Goal: Task Accomplishment & Management: Manage account settings

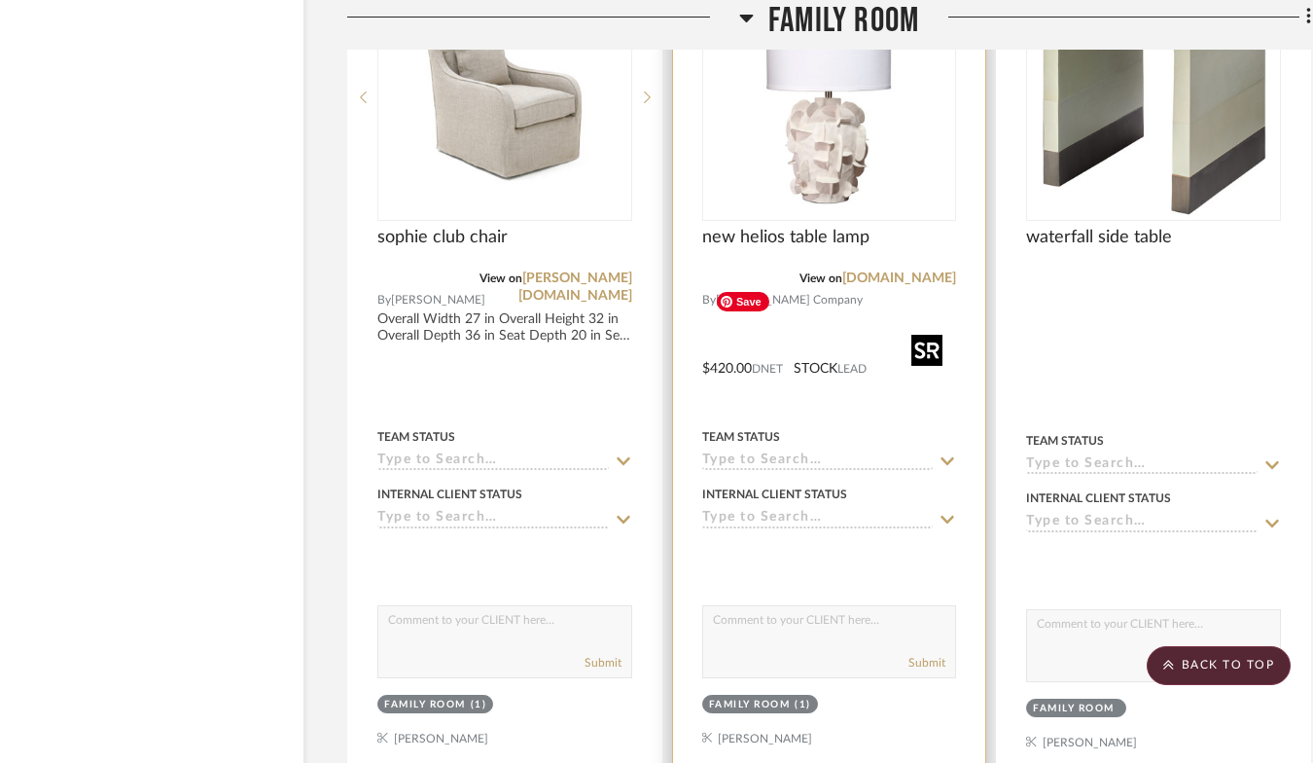
scroll to position [9500, 62]
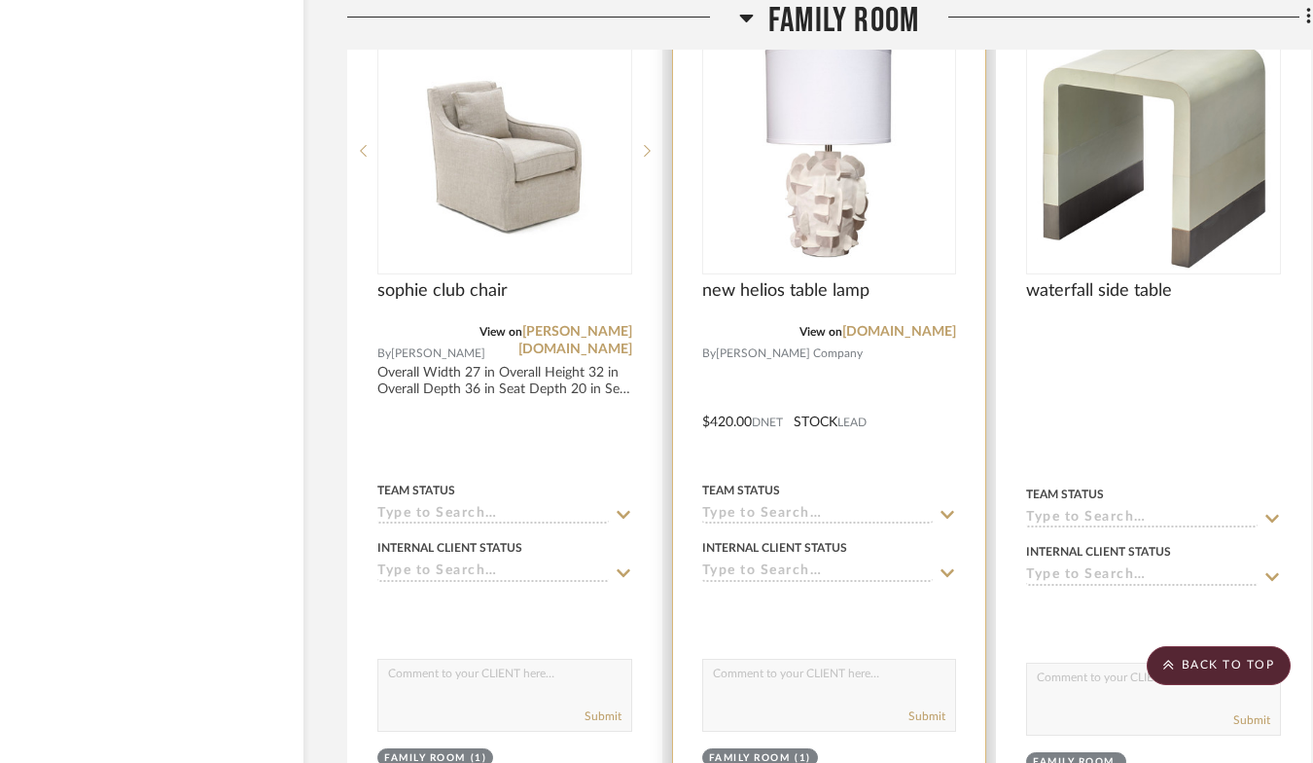
click at [948, 13] on icon at bounding box center [950, 5] width 14 height 16
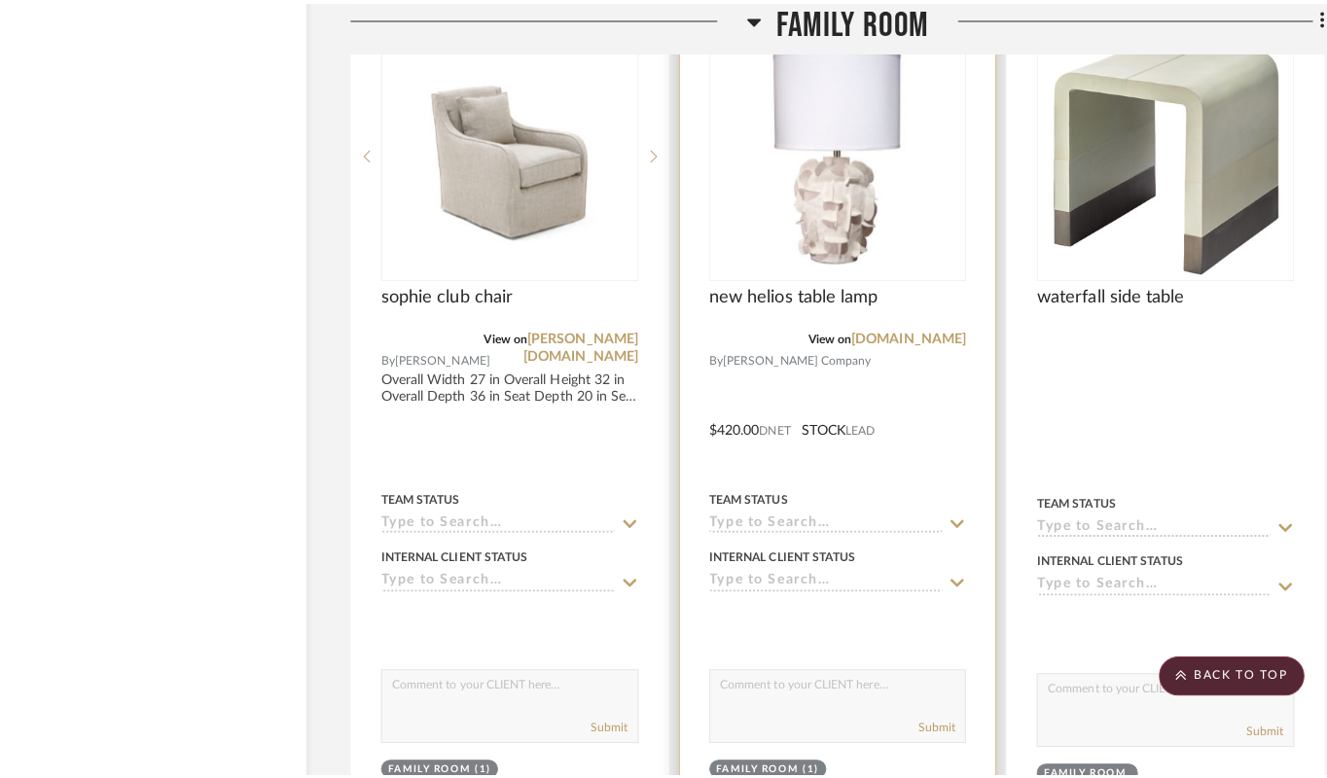
scroll to position [0, 0]
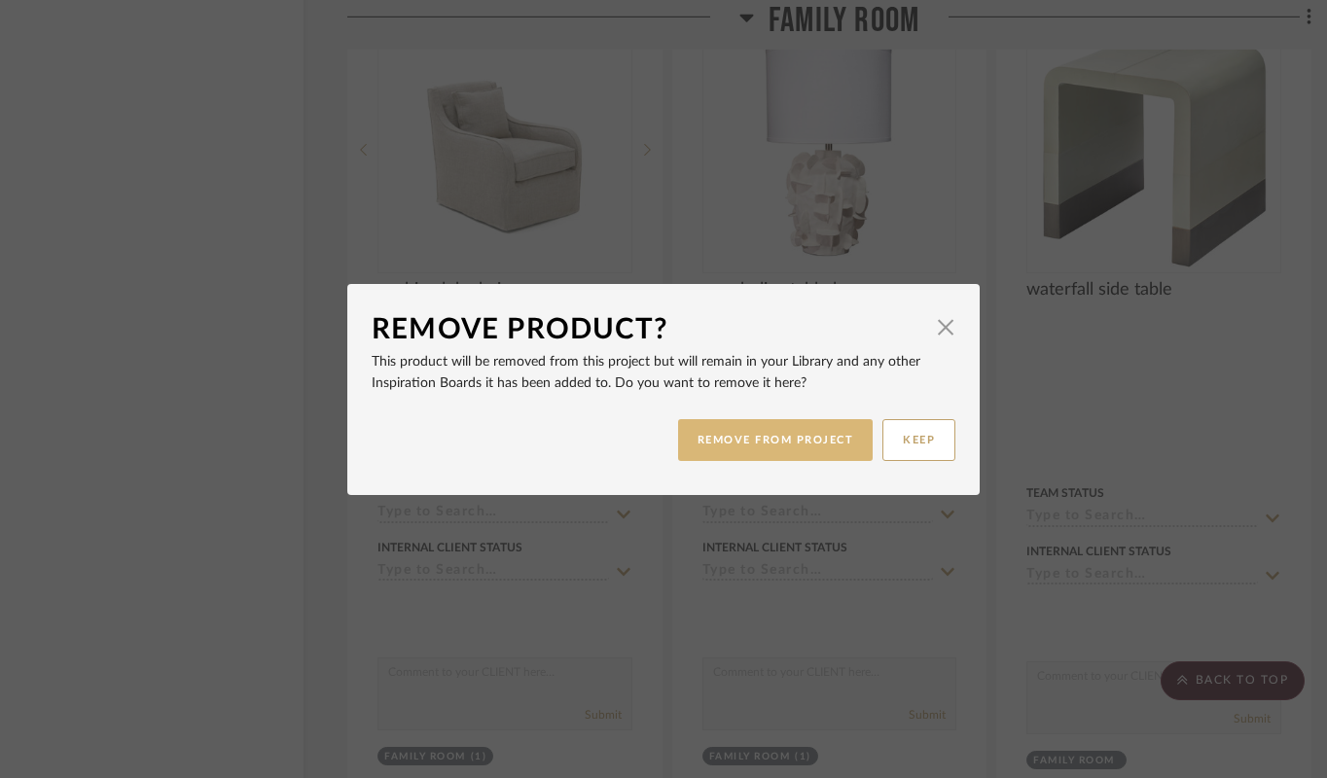
click at [822, 450] on button "REMOVE FROM PROJECT" at bounding box center [776, 440] width 196 height 42
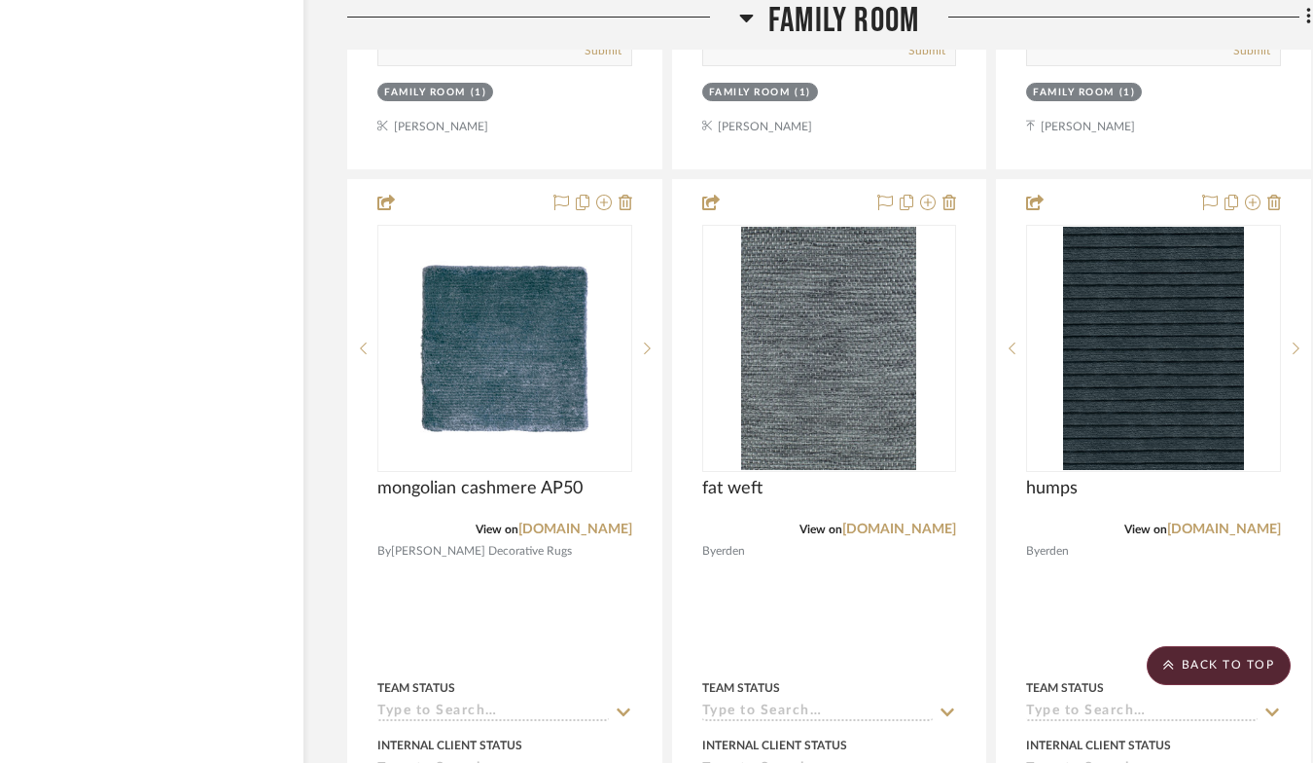
scroll to position [4987, 62]
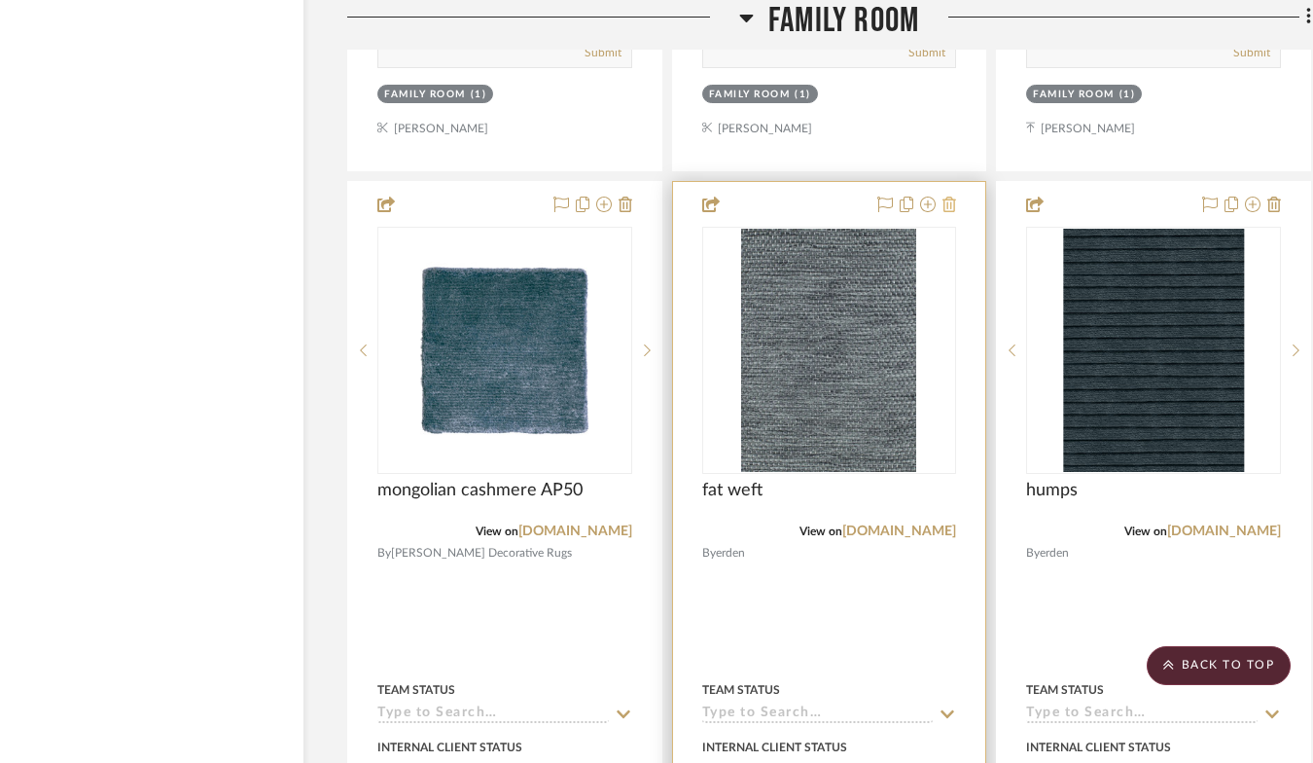
click at [943, 212] on icon at bounding box center [950, 204] width 14 height 16
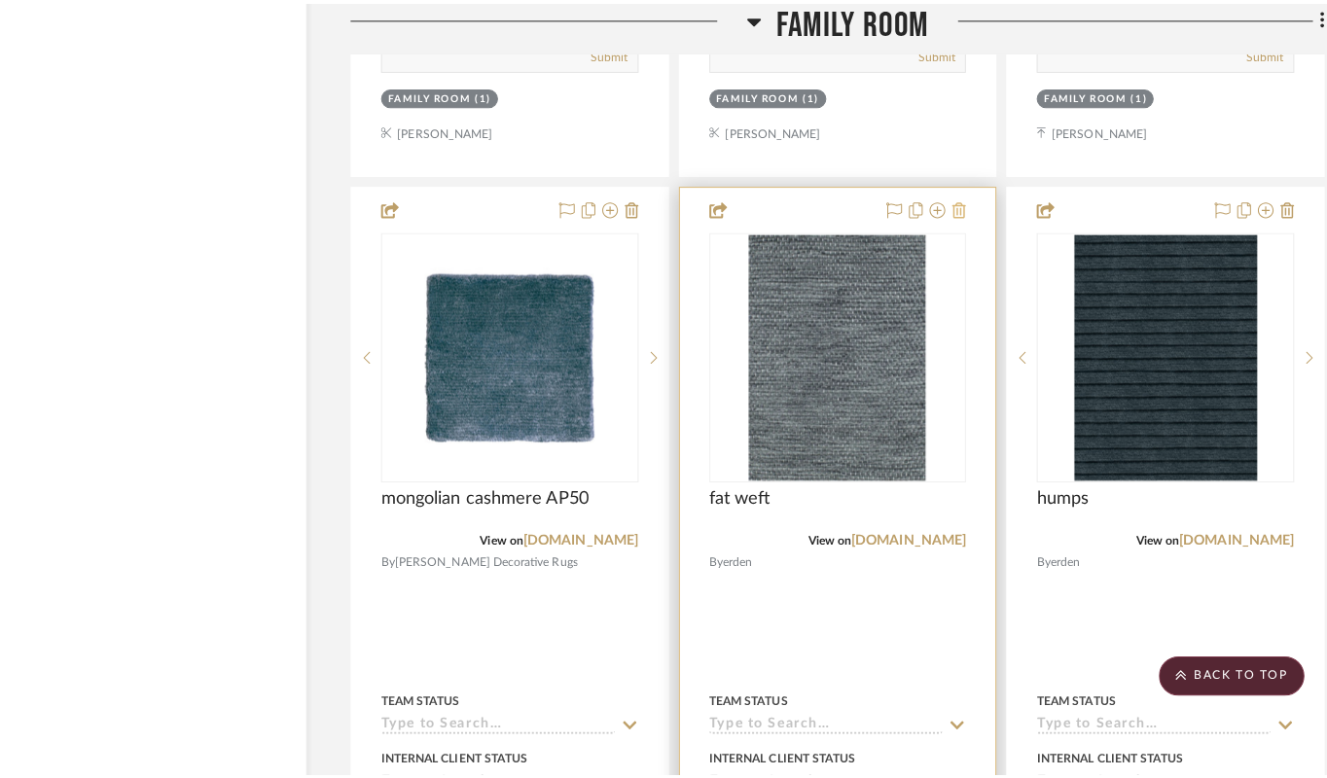
scroll to position [0, 0]
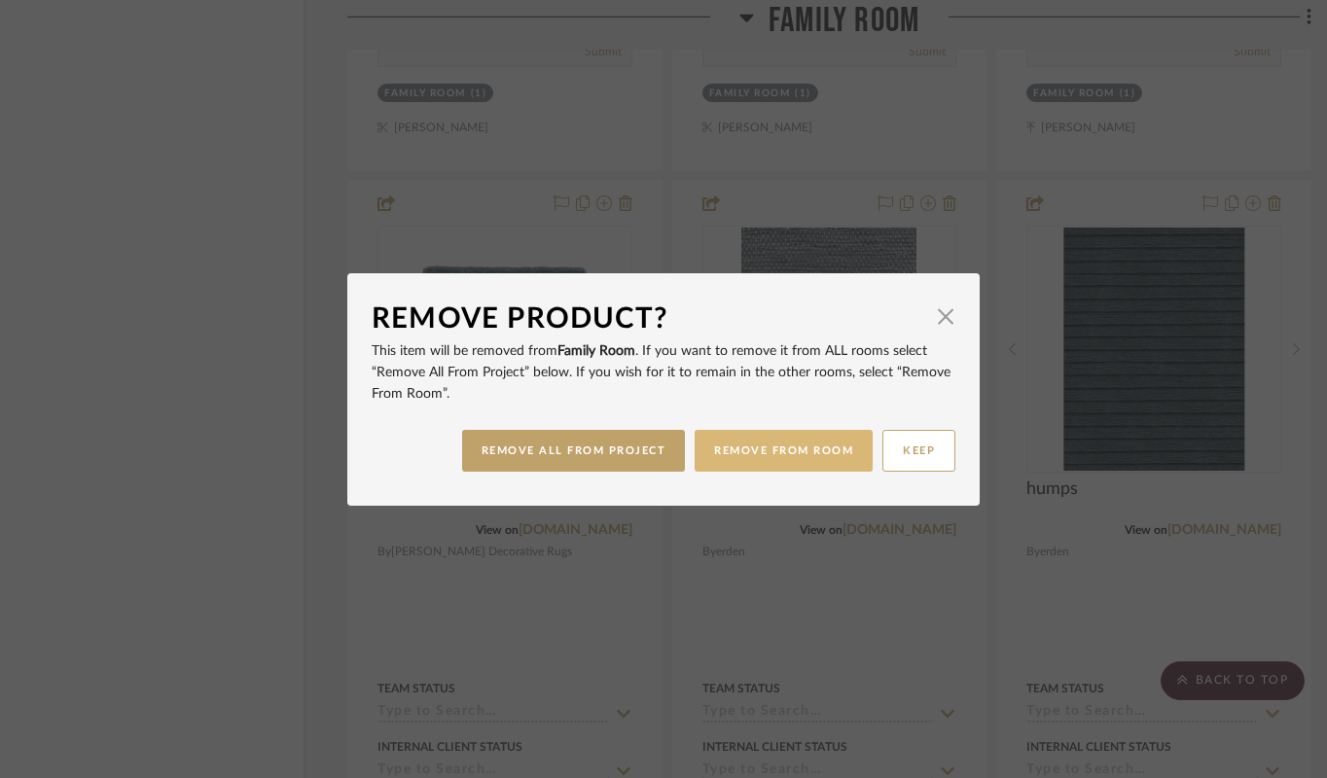
click at [776, 447] on button "REMOVE FROM ROOM" at bounding box center [784, 451] width 178 height 42
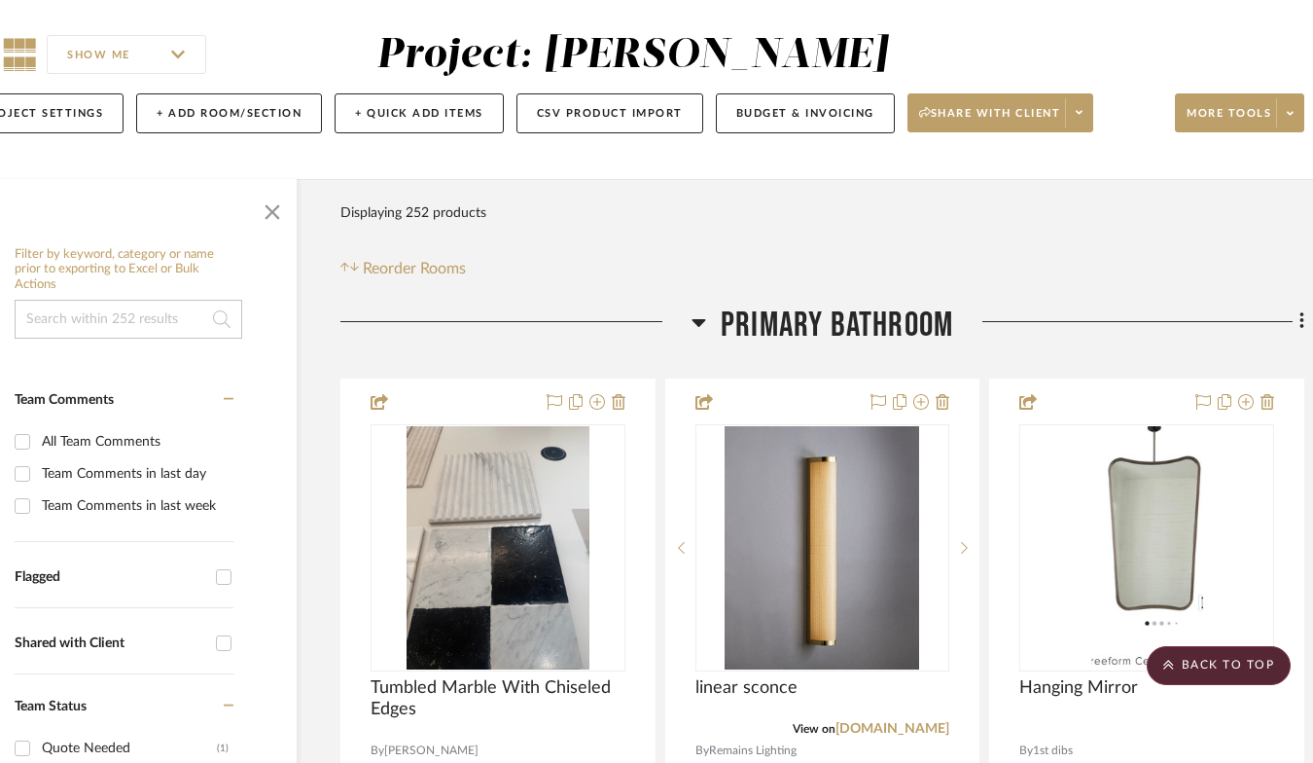
scroll to position [0, 69]
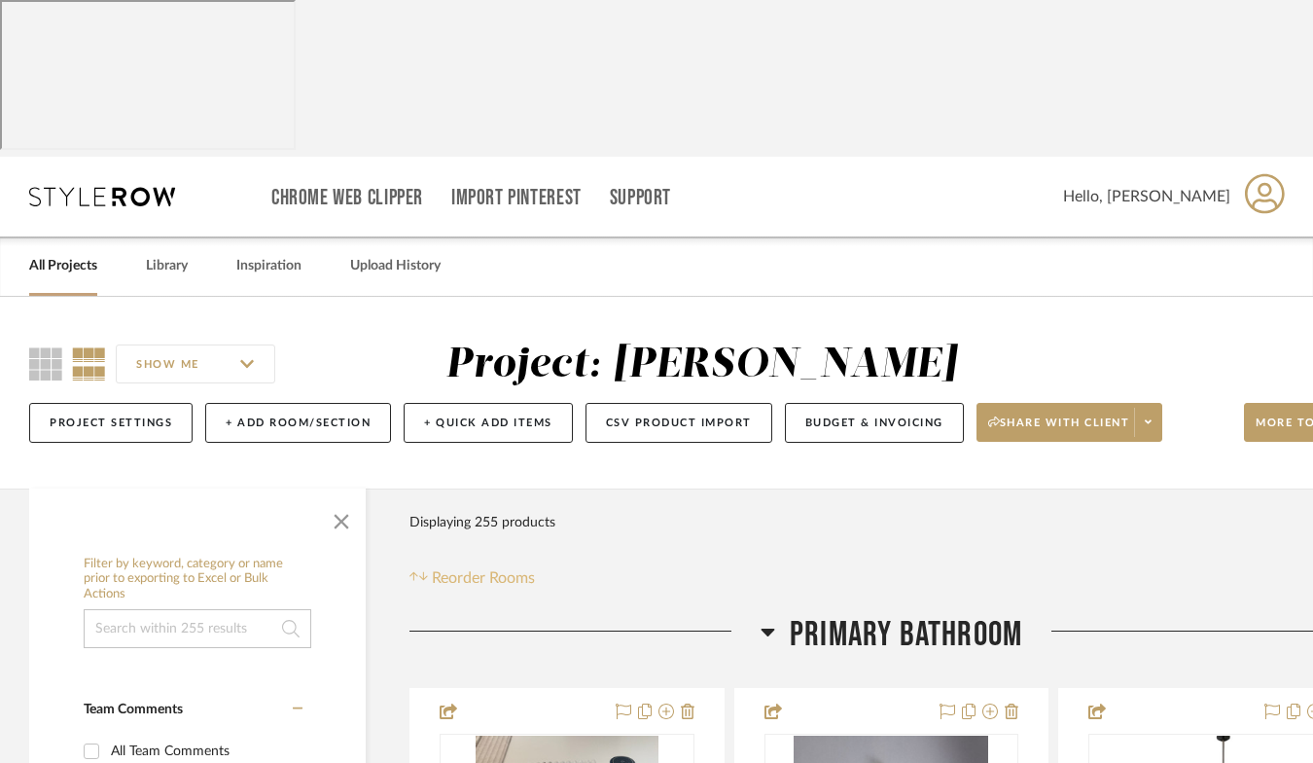
click at [428, 566] on button "Reorder Rooms" at bounding box center [472, 577] width 125 height 23
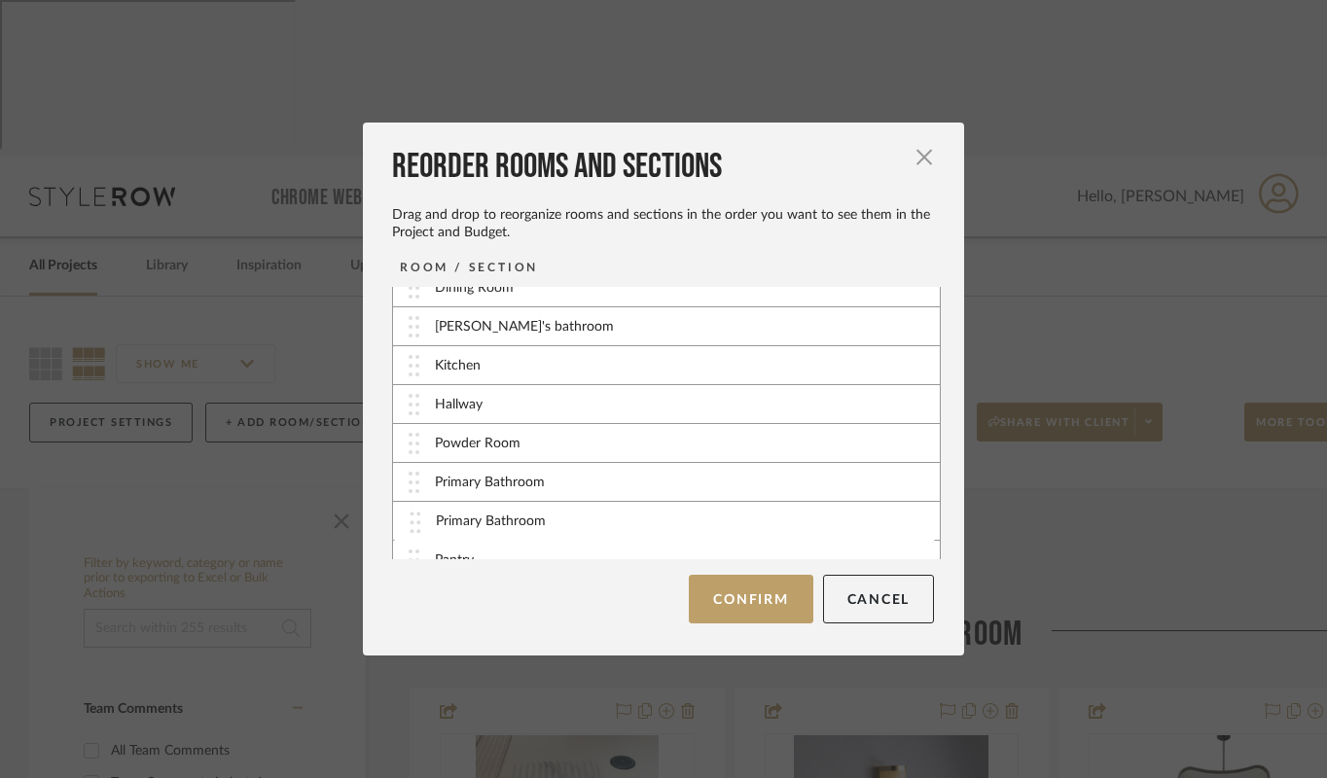
drag, startPoint x: 433, startPoint y: 310, endPoint x: 442, endPoint y: 522, distance: 212.2
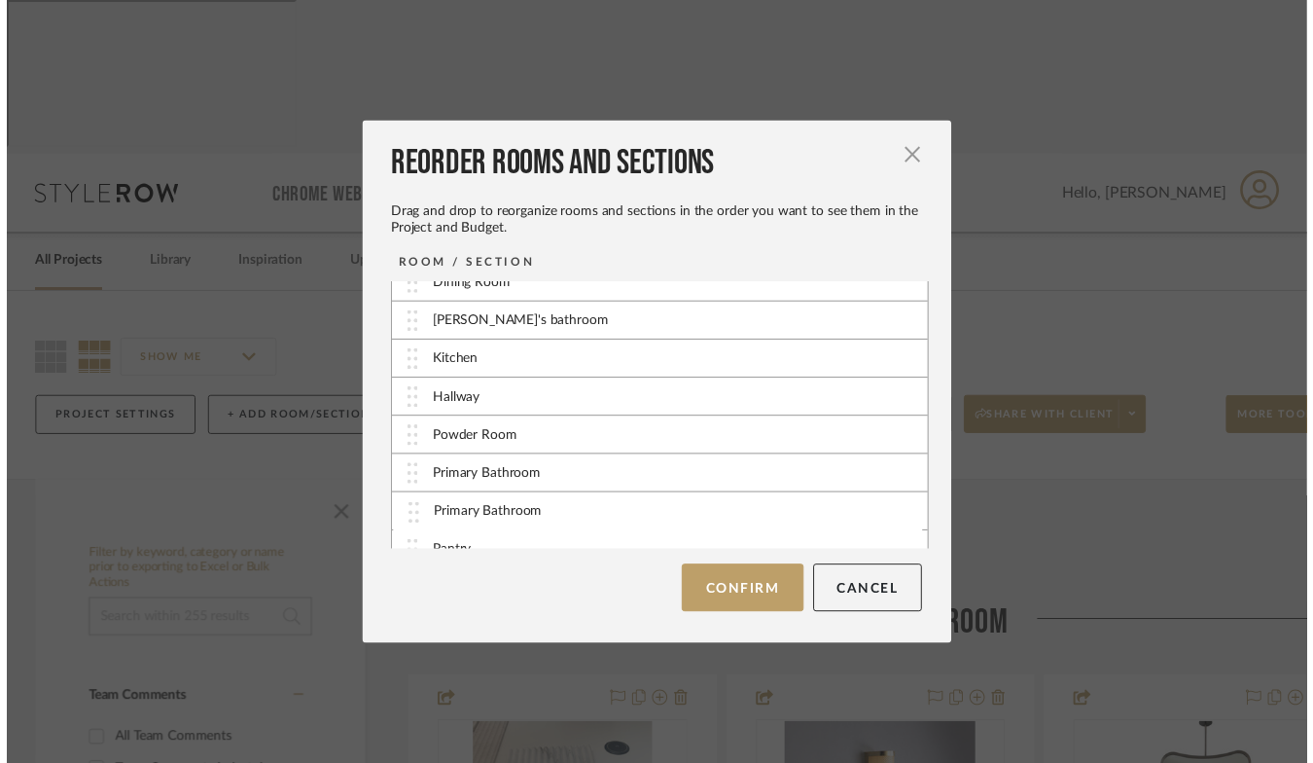
scroll to position [126, 0]
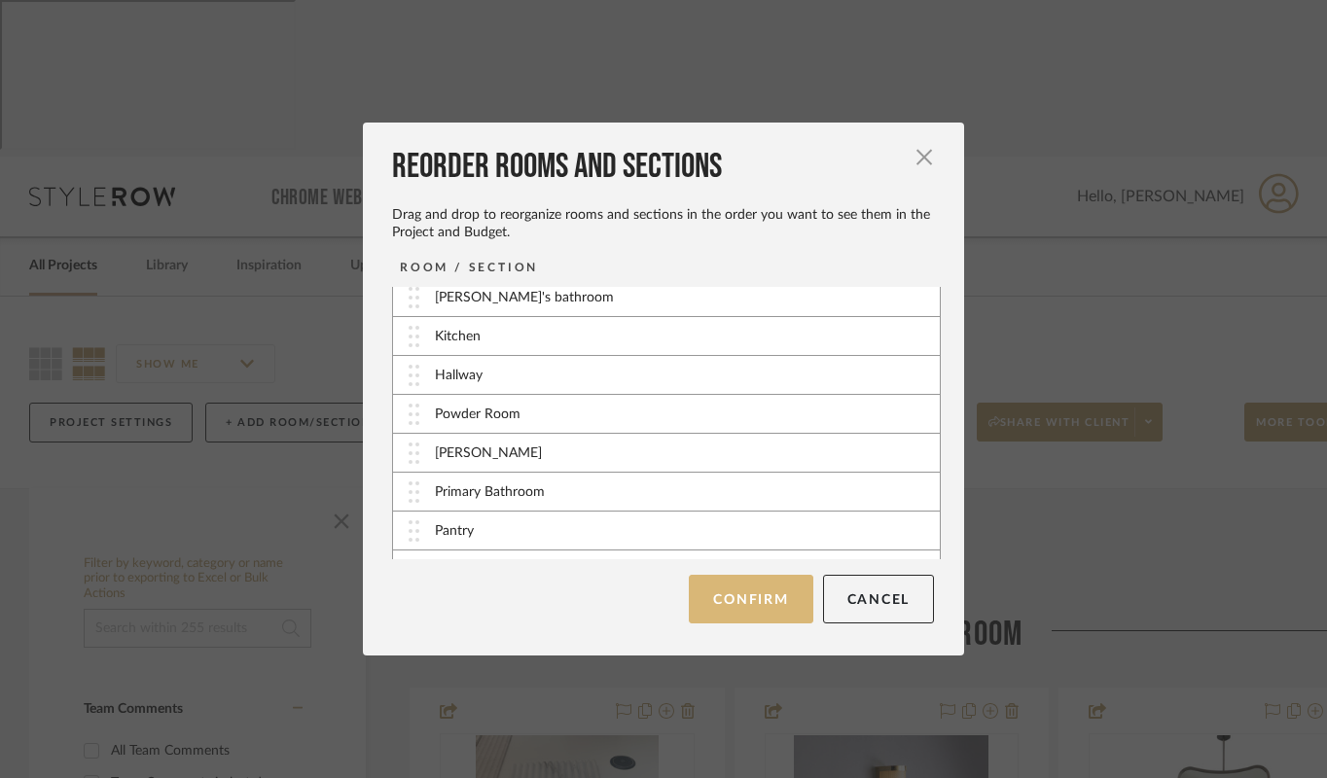
click at [717, 617] on button "Confirm" at bounding box center [751, 599] width 124 height 49
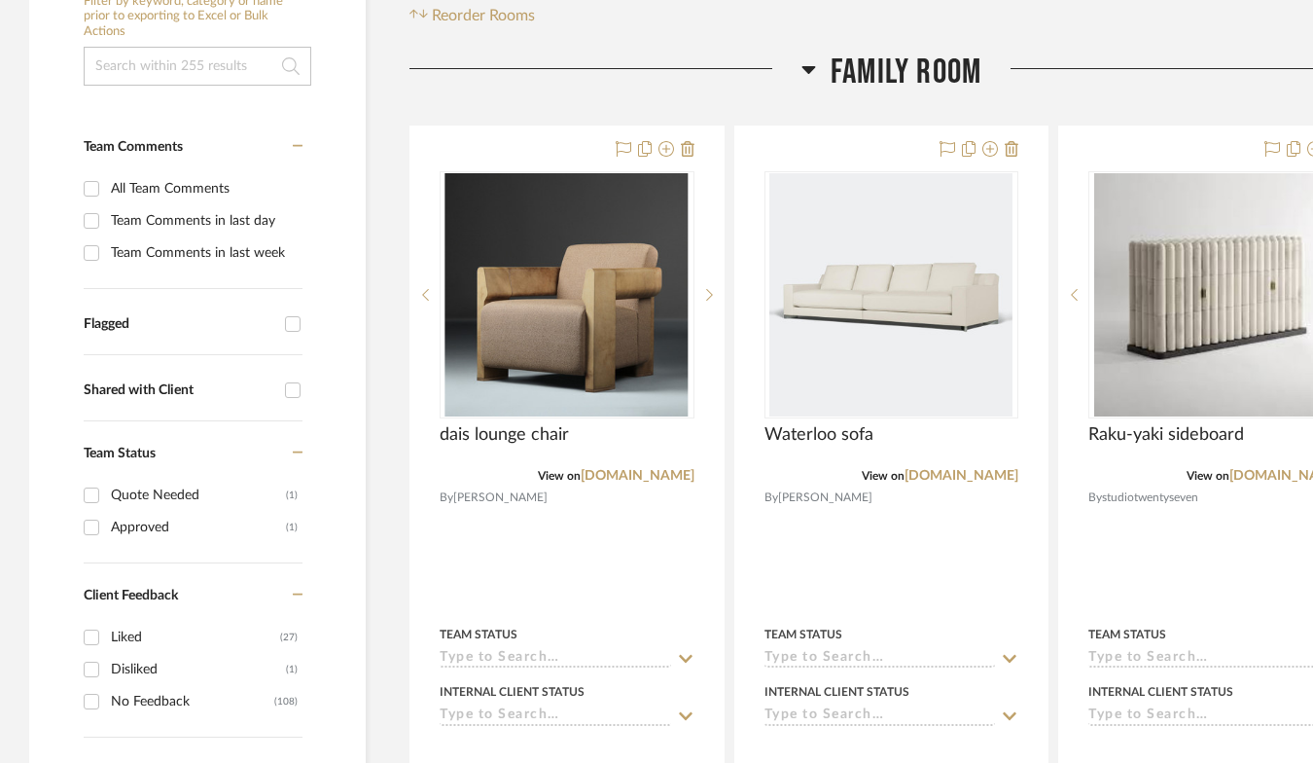
scroll to position [564, 0]
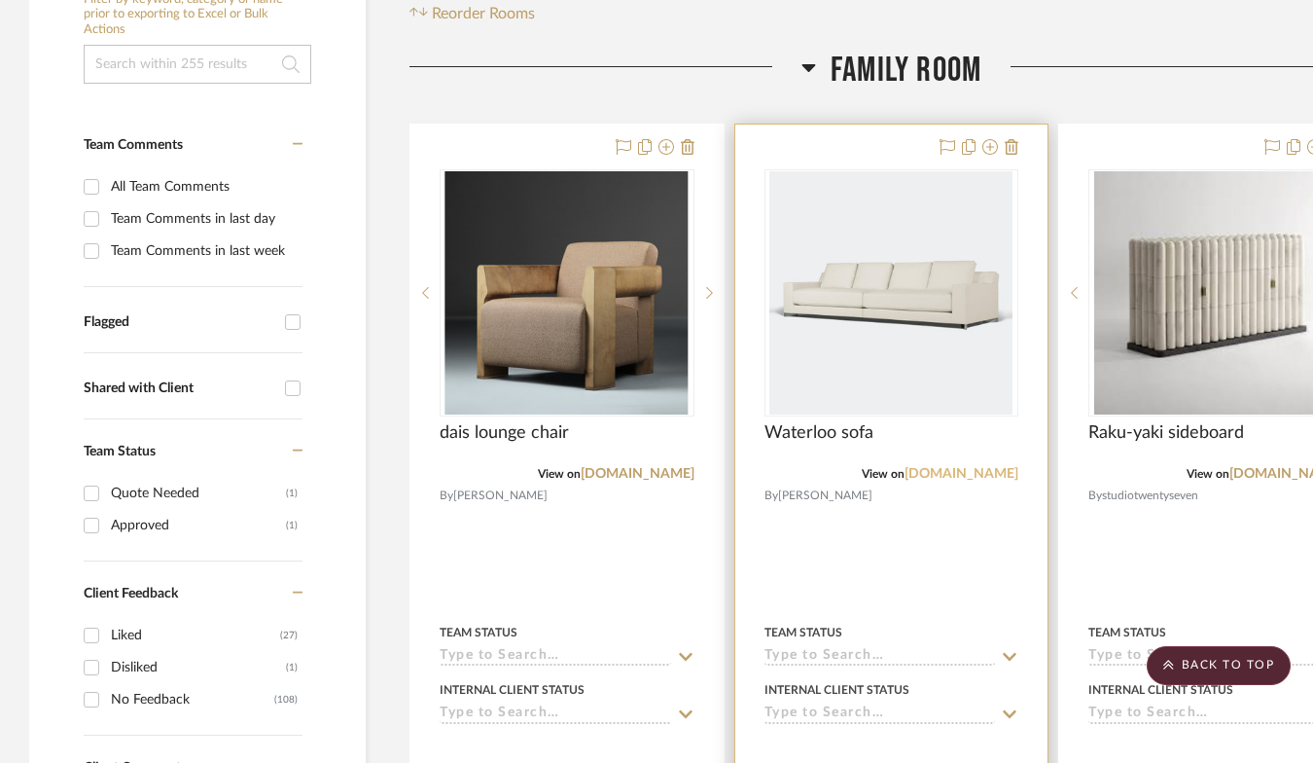
click at [971, 467] on link "[DOMAIN_NAME]" at bounding box center [962, 474] width 114 height 14
